Goal: Task Accomplishment & Management: Manage account settings

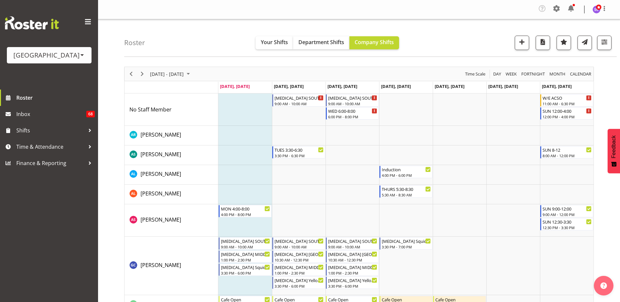
click at [80, 54] on span at bounding box center [82, 54] width 5 height 5
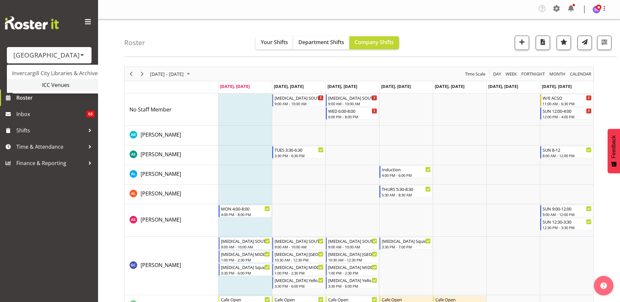
click at [72, 83] on link "ICC Venues" at bounding box center [61, 85] width 109 height 12
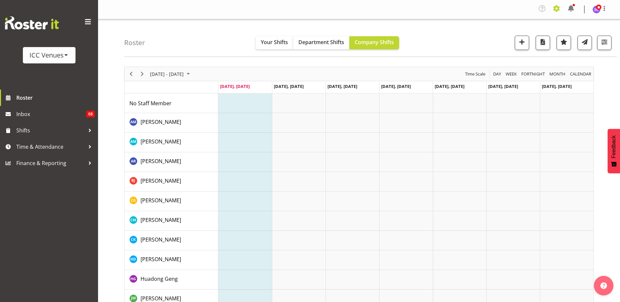
click at [559, 8] on span at bounding box center [556, 8] width 10 height 10
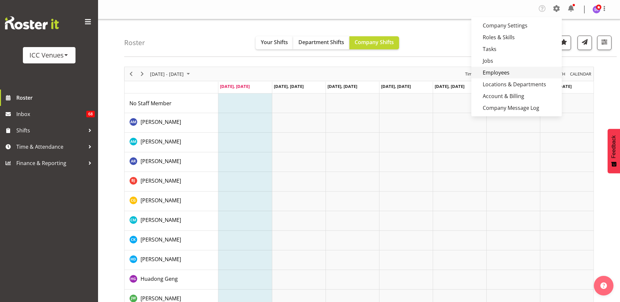
click at [500, 72] on link "Employees" at bounding box center [516, 73] width 90 height 12
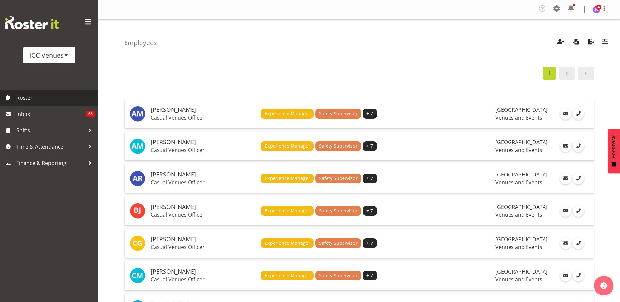
click at [41, 95] on span "Roster" at bounding box center [55, 98] width 78 height 10
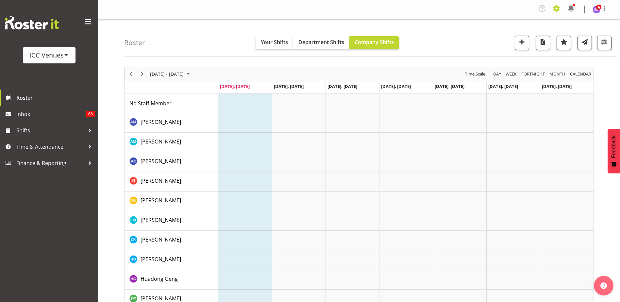
click at [558, 11] on span at bounding box center [556, 8] width 10 height 10
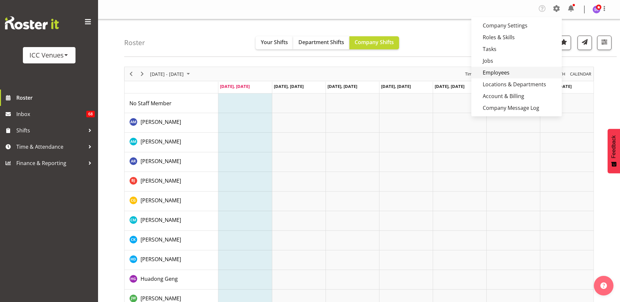
click at [513, 71] on link "Employees" at bounding box center [516, 73] width 90 height 12
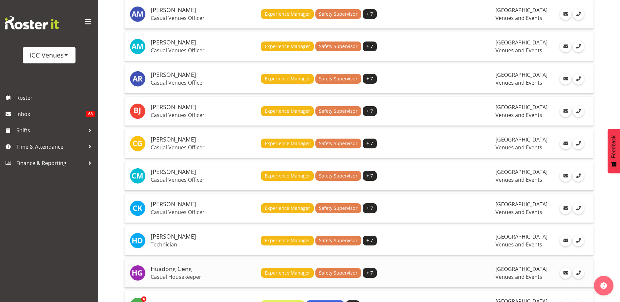
scroll to position [131, 0]
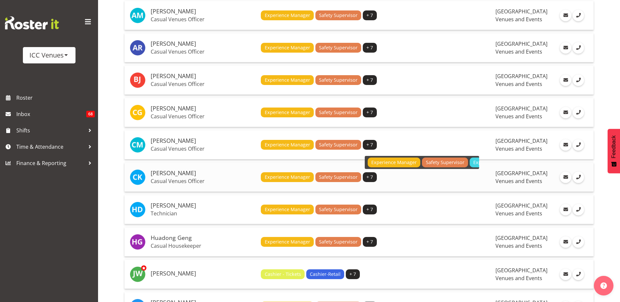
click at [370, 177] on span "+ 7" at bounding box center [369, 176] width 7 height 7
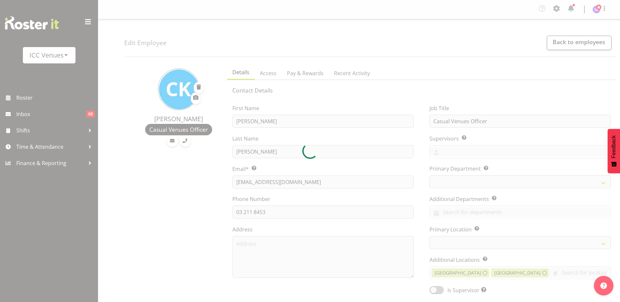
select select
select select "TimelineWeek"
select select
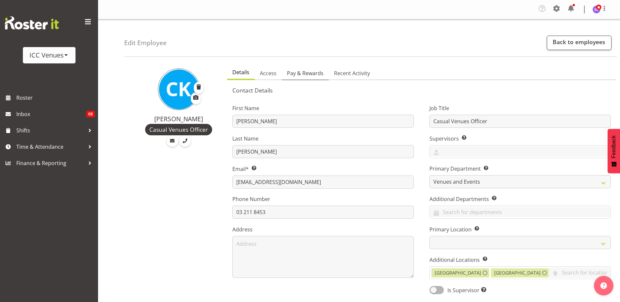
click at [311, 74] on span "Pay & Rewards" at bounding box center [305, 73] width 37 height 8
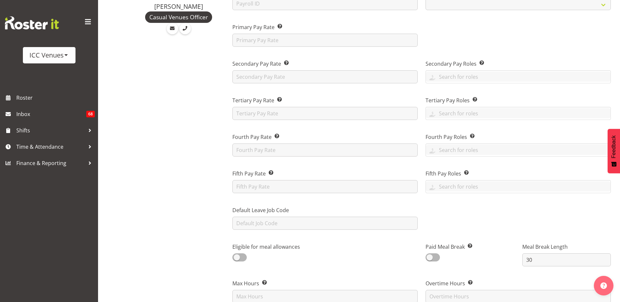
scroll to position [98, 0]
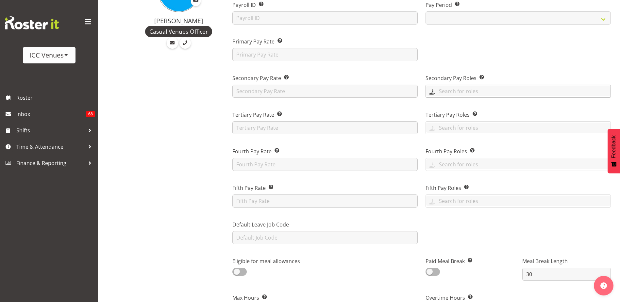
click at [459, 89] on input "text" at bounding box center [518, 91] width 185 height 10
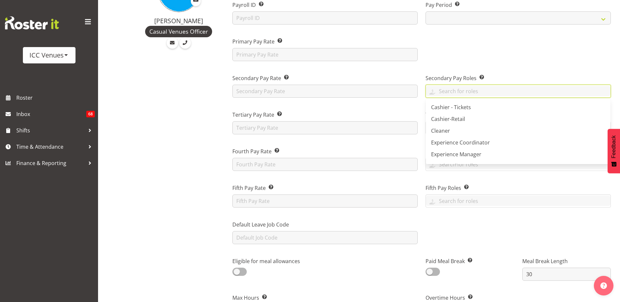
click at [453, 51] on div at bounding box center [517, 46] width 193 height 37
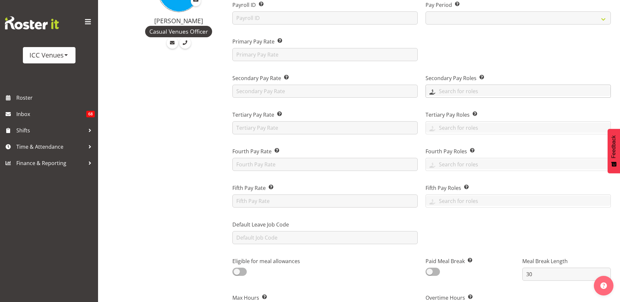
click at [462, 91] on input "text" at bounding box center [518, 91] width 185 height 10
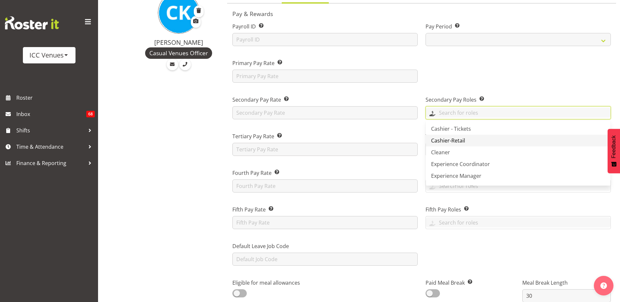
scroll to position [65, 0]
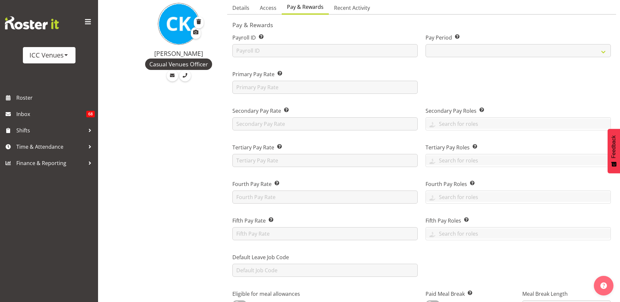
click at [67, 51] on div "ICC Venues" at bounding box center [49, 55] width 40 height 10
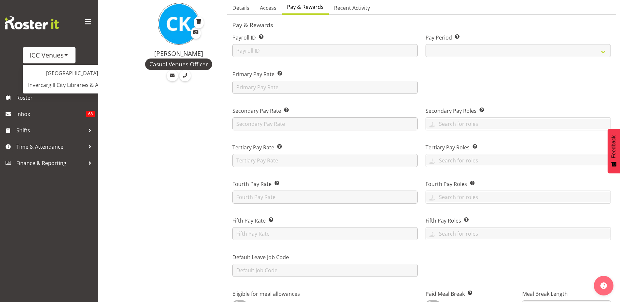
click at [83, 41] on div "ICC Venues Splash Palace Invercargill City Libraries & Archives" at bounding box center [49, 44] width 98 height 89
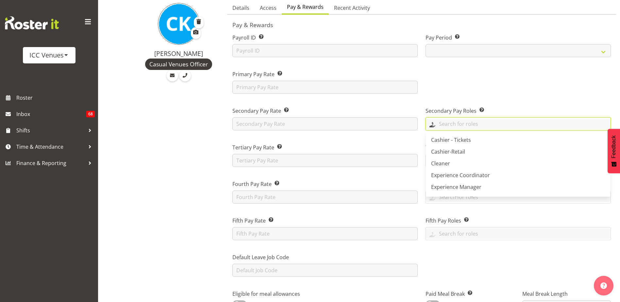
click at [498, 127] on input "text" at bounding box center [518, 124] width 185 height 10
click at [456, 165] on link "Cleaner" at bounding box center [518, 163] width 185 height 12
click at [368, 126] on input "text" at bounding box center [324, 123] width 185 height 13
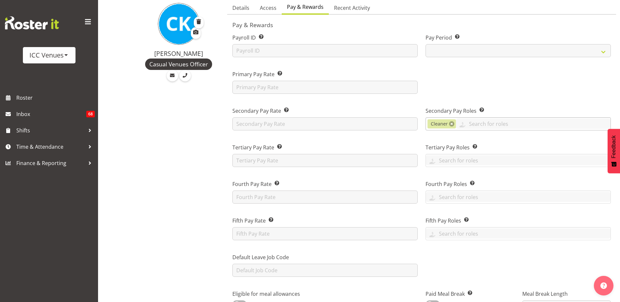
click at [451, 125] on link at bounding box center [451, 123] width 5 height 5
click at [507, 83] on div at bounding box center [517, 79] width 193 height 37
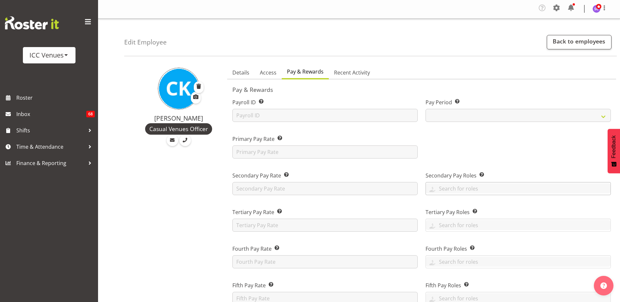
scroll to position [0, 0]
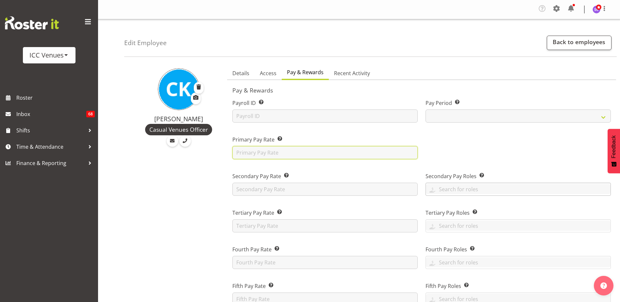
click at [280, 155] on input "text" at bounding box center [324, 152] width 185 height 13
click at [267, 226] on input "text" at bounding box center [324, 225] width 185 height 13
click at [303, 205] on div "Tertiary Pay Rate This is the employee’s tertiary rate, if applicable. 25.25" at bounding box center [324, 218] width 193 height 37
click at [274, 228] on input "25.25" at bounding box center [324, 225] width 185 height 13
type input "2"
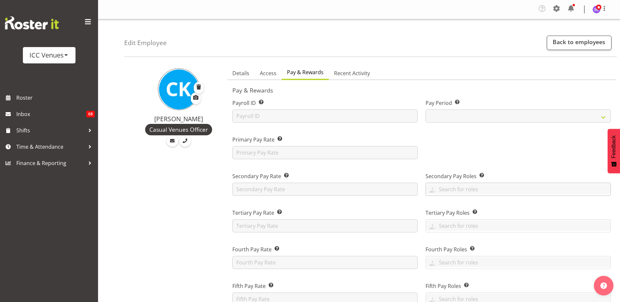
click at [88, 145] on div at bounding box center [90, 147] width 10 height 10
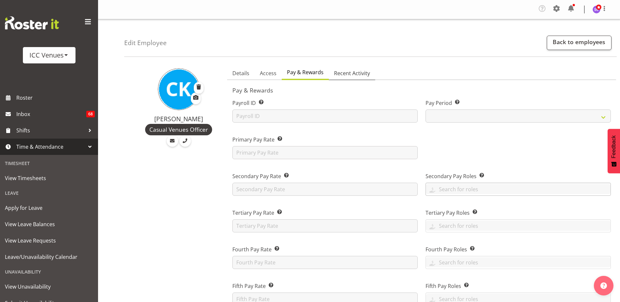
click at [355, 74] on span "Recent Activity" at bounding box center [352, 73] width 36 height 8
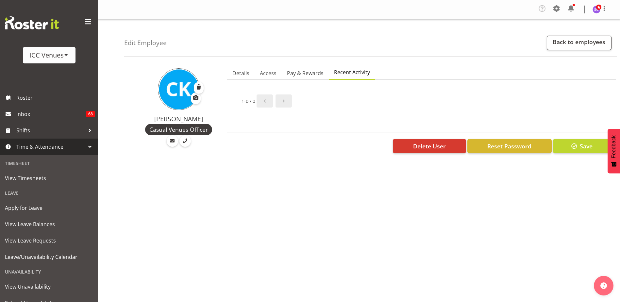
click at [305, 72] on span "Pay & Rewards" at bounding box center [305, 73] width 37 height 8
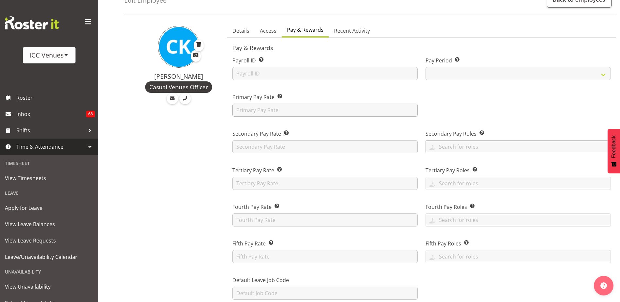
scroll to position [33, 0]
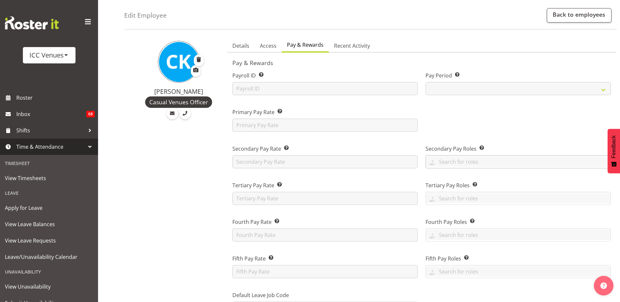
scroll to position [0, 0]
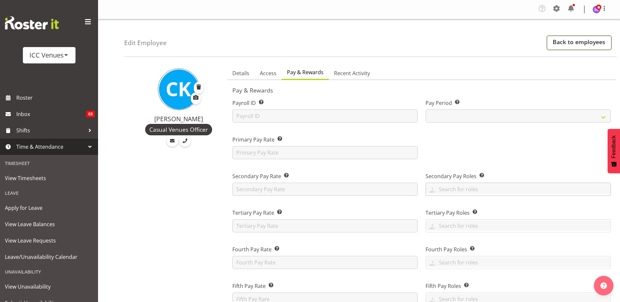
click at [588, 45] on link "Back to employees" at bounding box center [578, 43] width 65 height 14
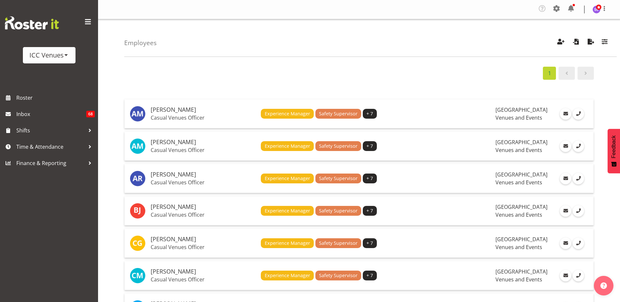
click at [419, 36] on div "Employees Showing active users Search Has Skills Enter any skills required for …" at bounding box center [370, 38] width 492 height 38
click at [67, 55] on span at bounding box center [66, 54] width 5 height 5
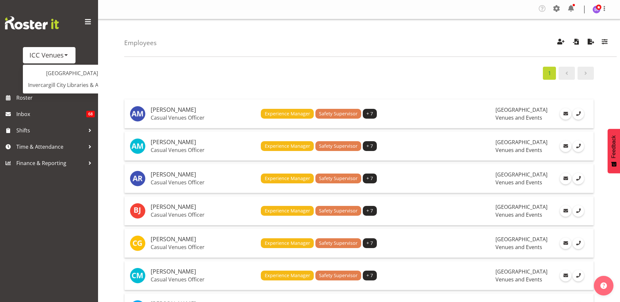
click at [72, 67] on div "Splash Palace Invercargill City Libraries & Archives" at bounding box center [77, 79] width 109 height 29
click at [73, 71] on link "[GEOGRAPHIC_DATA]" at bounding box center [77, 73] width 109 height 12
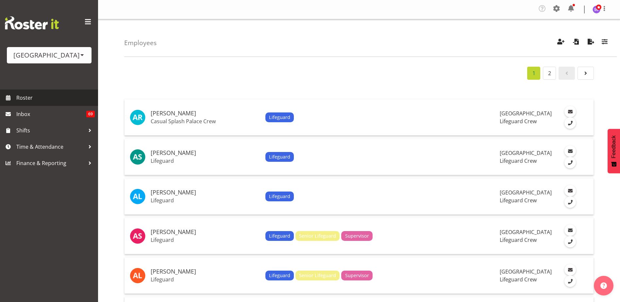
click at [20, 97] on span "Roster" at bounding box center [55, 98] width 78 height 10
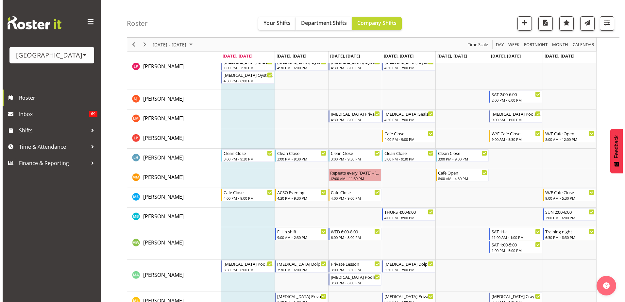
scroll to position [1045, 0]
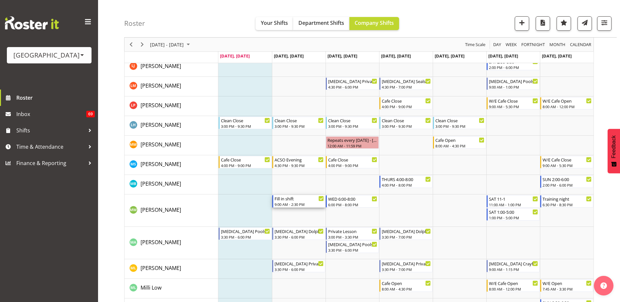
click at [300, 203] on div "9:00 AM - 2:30 PM" at bounding box center [298, 204] width 49 height 5
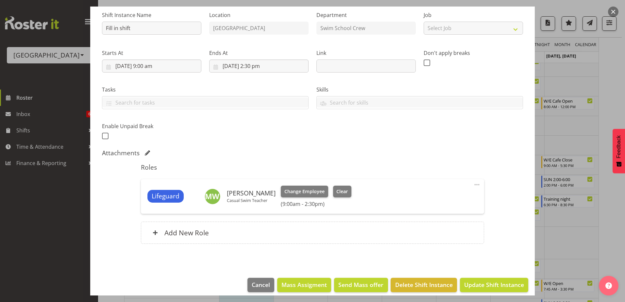
scroll to position [33, 0]
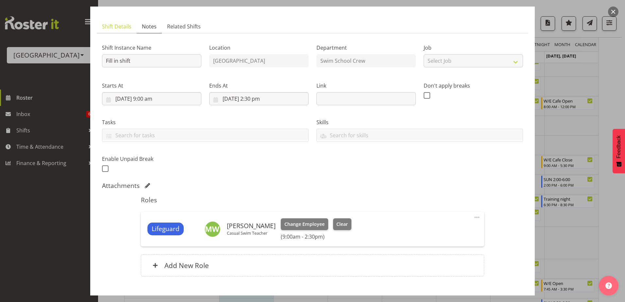
click at [153, 28] on span "Notes" at bounding box center [149, 27] width 15 height 8
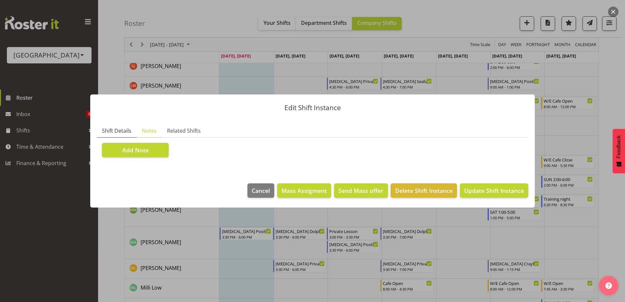
click at [120, 131] on span "Shift Details" at bounding box center [116, 131] width 29 height 8
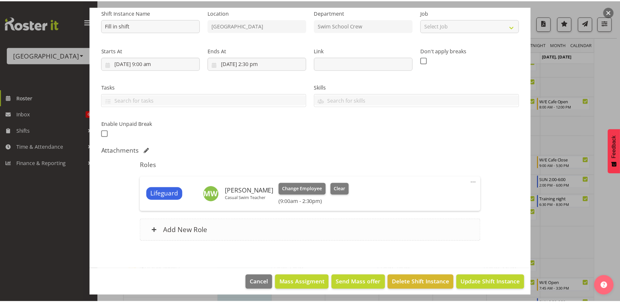
scroll to position [72, 0]
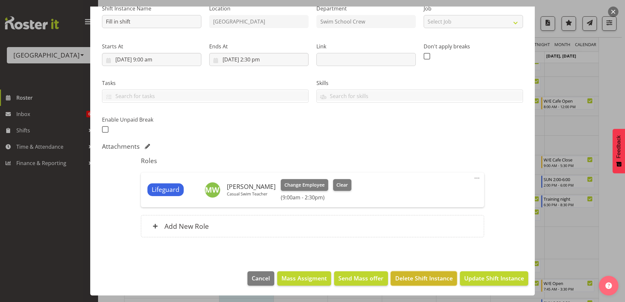
click at [435, 277] on span "Delete Shift Instance" at bounding box center [423, 278] width 57 height 8
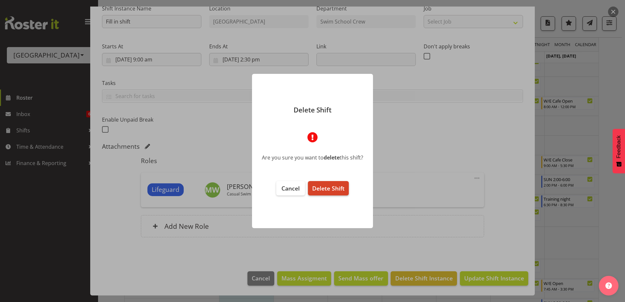
click at [324, 189] on span "Delete Shift" at bounding box center [328, 188] width 32 height 8
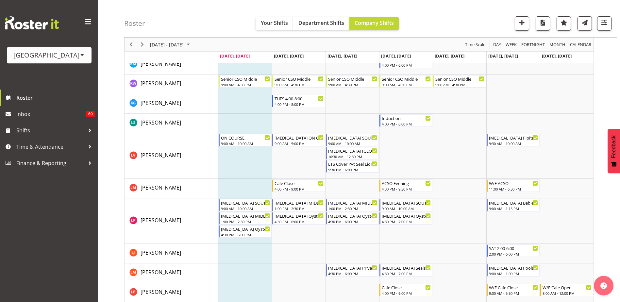
scroll to position [1045, 0]
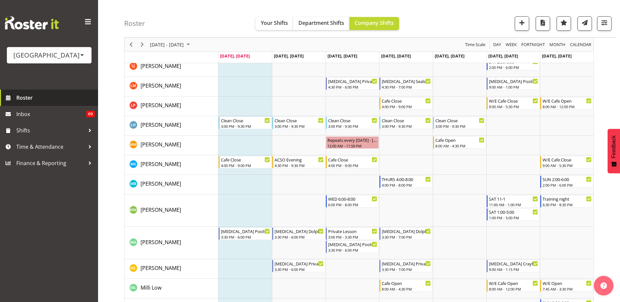
click at [49, 99] on span "Roster" at bounding box center [55, 98] width 78 height 10
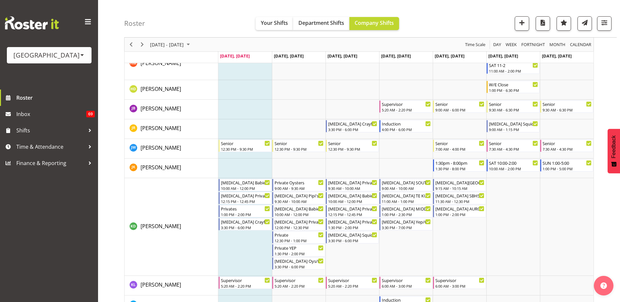
scroll to position [621, 0]
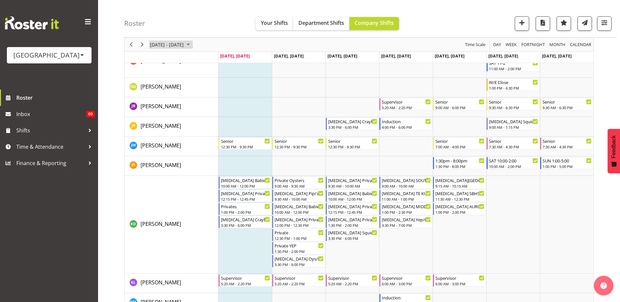
click at [174, 42] on span "[DATE] - [DATE]" at bounding box center [166, 45] width 35 height 8
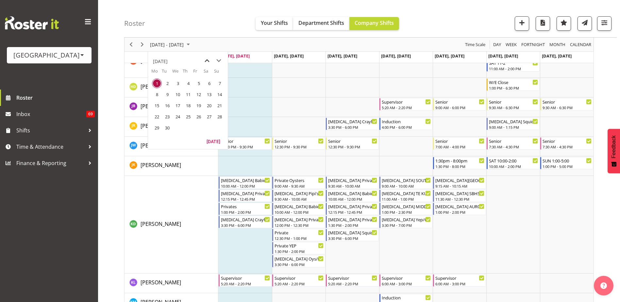
click at [205, 60] on span "previous month" at bounding box center [206, 61] width 11 height 12
click at [186, 84] on span "1" at bounding box center [188, 83] width 10 height 10
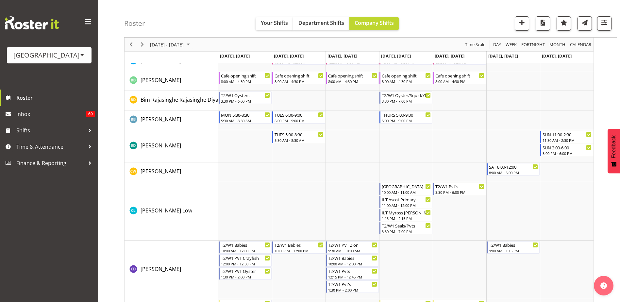
scroll to position [229, 0]
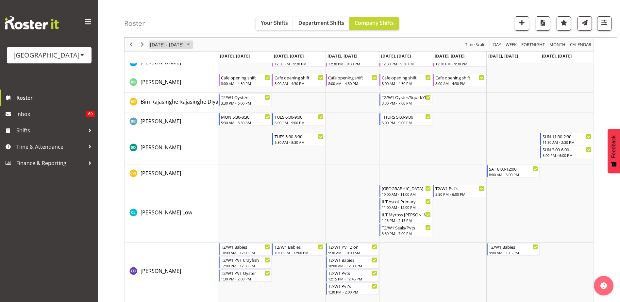
click at [176, 47] on span "[DATE] - [DATE]" at bounding box center [166, 45] width 35 height 8
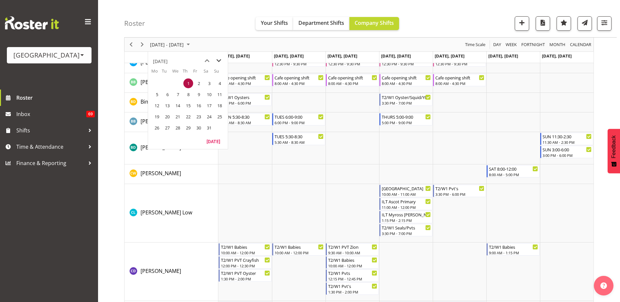
click at [220, 61] on span "next month" at bounding box center [218, 61] width 11 height 12
click at [188, 128] on span "26" at bounding box center [188, 128] width 10 height 10
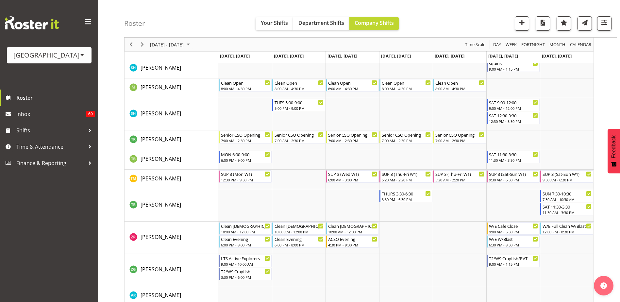
scroll to position [1339, 0]
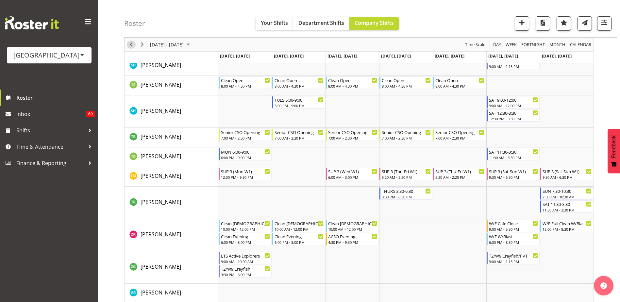
click at [129, 46] on span "Previous" at bounding box center [131, 45] width 8 height 8
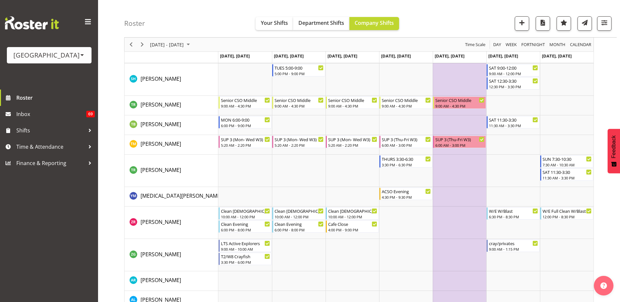
click at [130, 45] on span "Previous" at bounding box center [131, 45] width 8 height 8
